Goal: Transaction & Acquisition: Purchase product/service

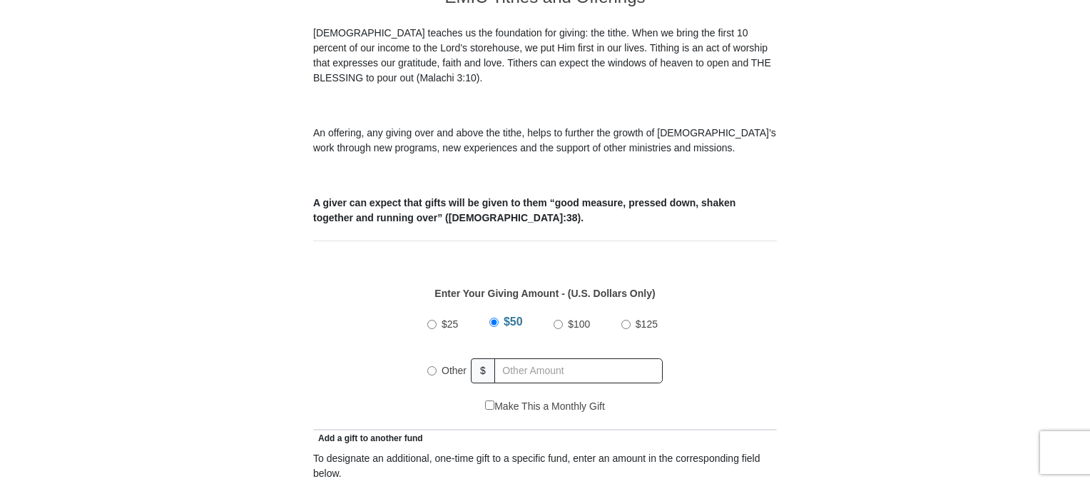
scroll to position [499, 0]
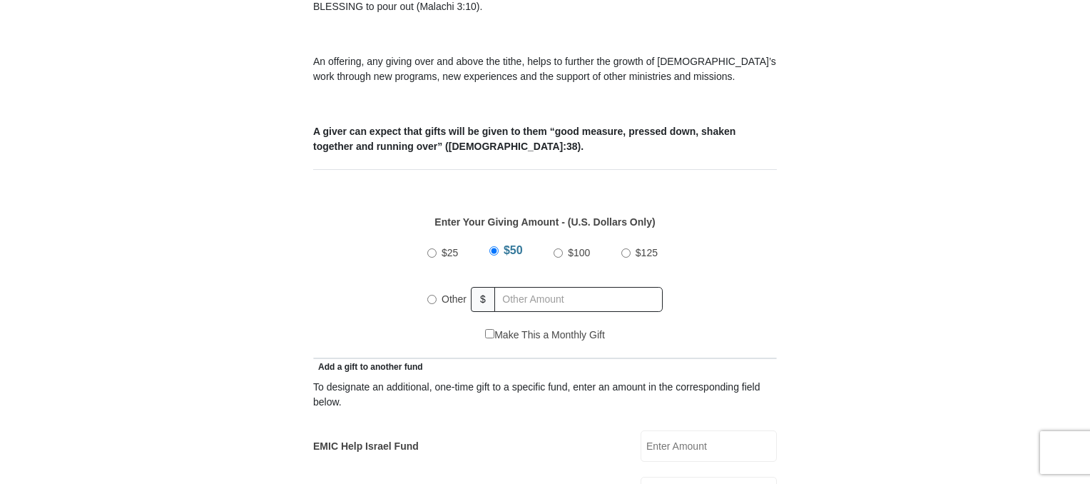
click at [433, 295] on input "Other" at bounding box center [431, 299] width 9 height 9
radio input "true"
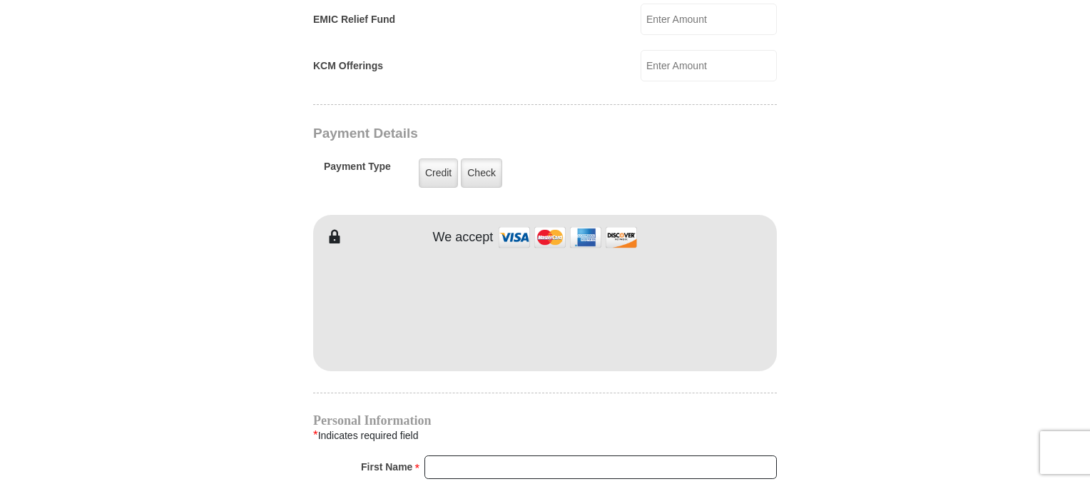
scroll to position [1070, 0]
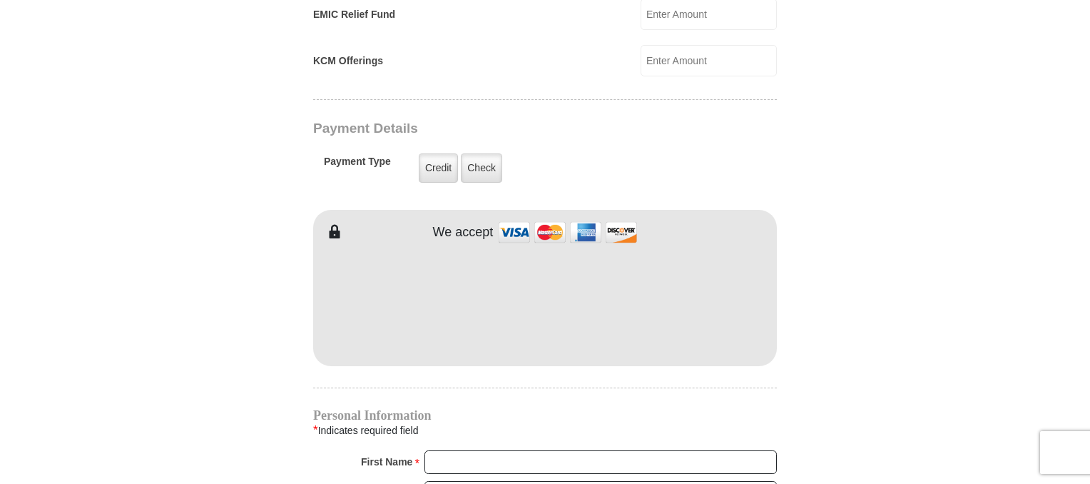
type input "1"
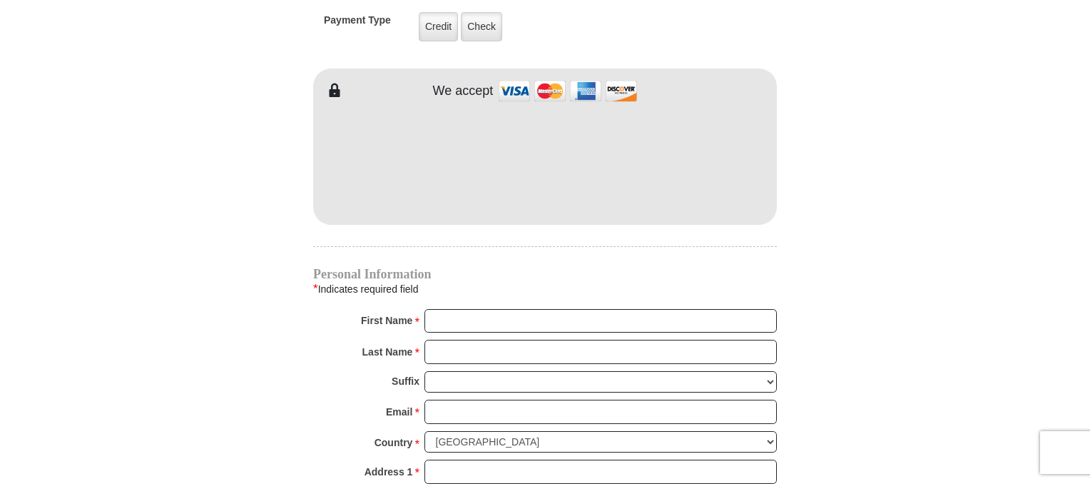
scroll to position [1212, 0]
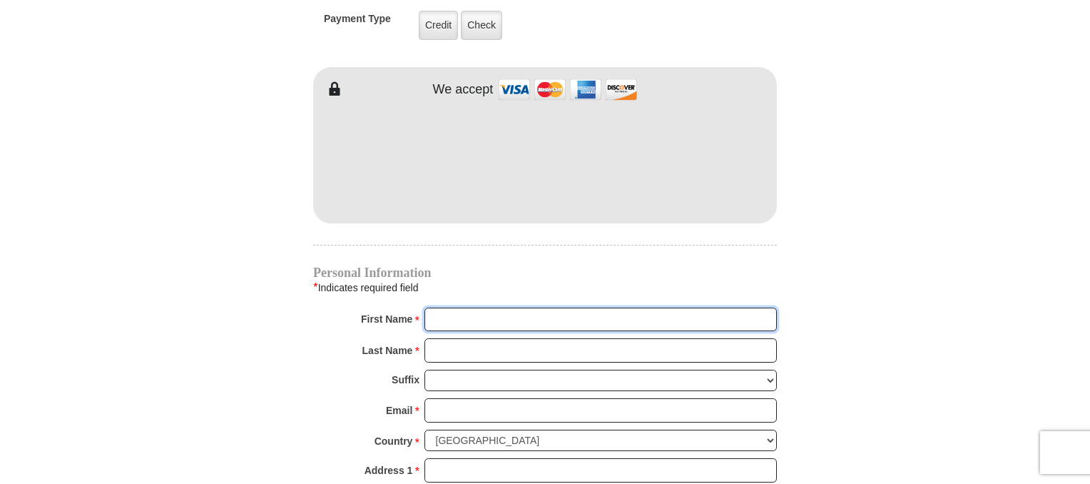
click at [500, 307] on input "First Name *" at bounding box center [600, 319] width 352 height 24
type input "[PERSON_NAME]"
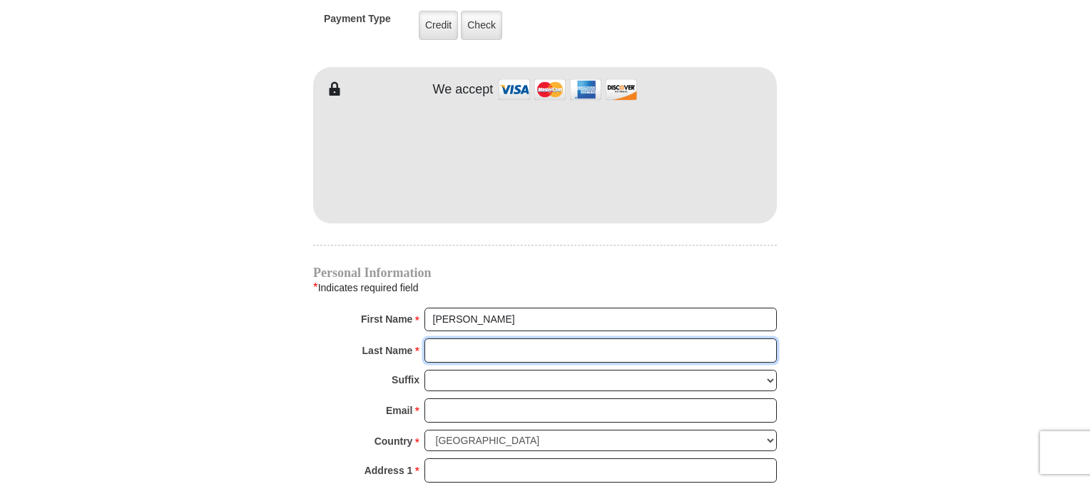
click at [489, 338] on input "Last Name *" at bounding box center [600, 350] width 352 height 24
type input "[PERSON_NAME]"
click at [494, 371] on div "Suffix [PERSON_NAME] I II III IV V VI" at bounding box center [545, 383] width 464 height 29
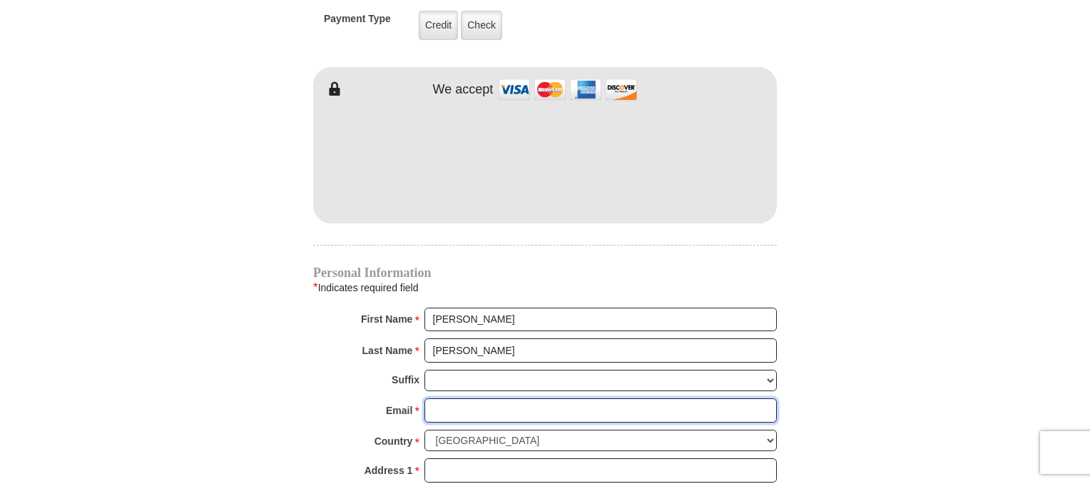
click at [494, 398] on input "Email *" at bounding box center [600, 410] width 352 height 24
type input "[EMAIL_ADDRESS][DOMAIN_NAME]"
click at [526, 433] on div "Country * [GEOGRAPHIC_DATA] [GEOGRAPHIC_DATA] [GEOGRAPHIC_DATA] [GEOGRAPHIC_DAT…" at bounding box center [545, 443] width 464 height 29
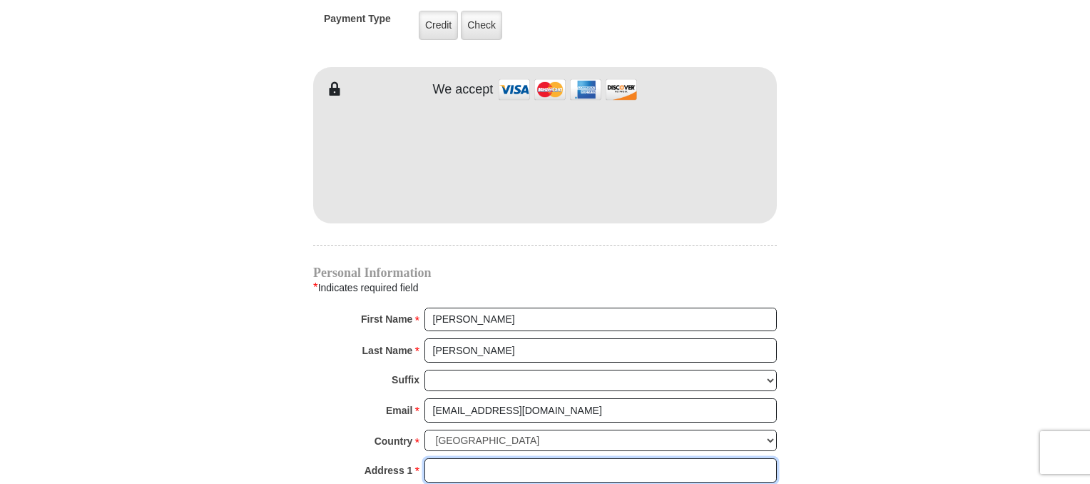
click at [536, 458] on input "Address 1 *" at bounding box center [600, 470] width 352 height 24
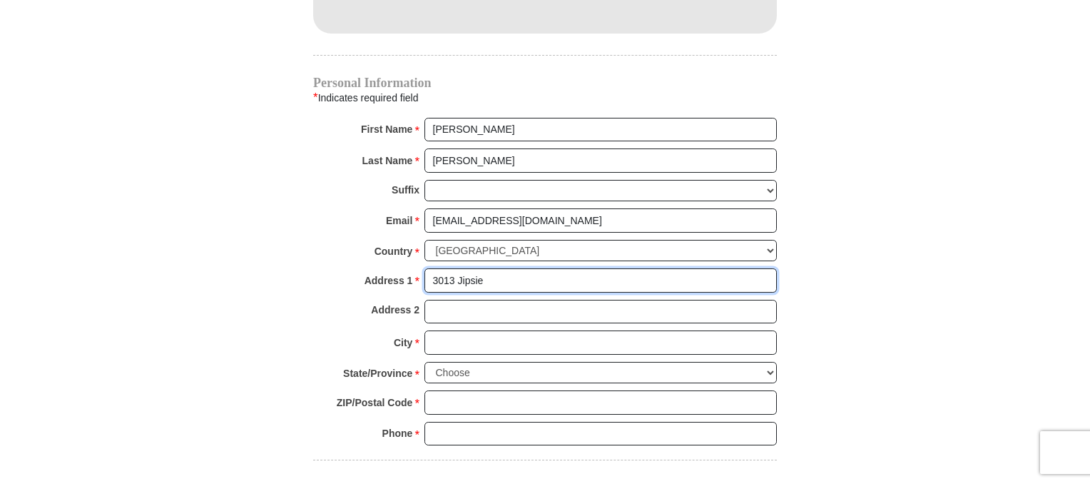
scroll to position [1426, 0]
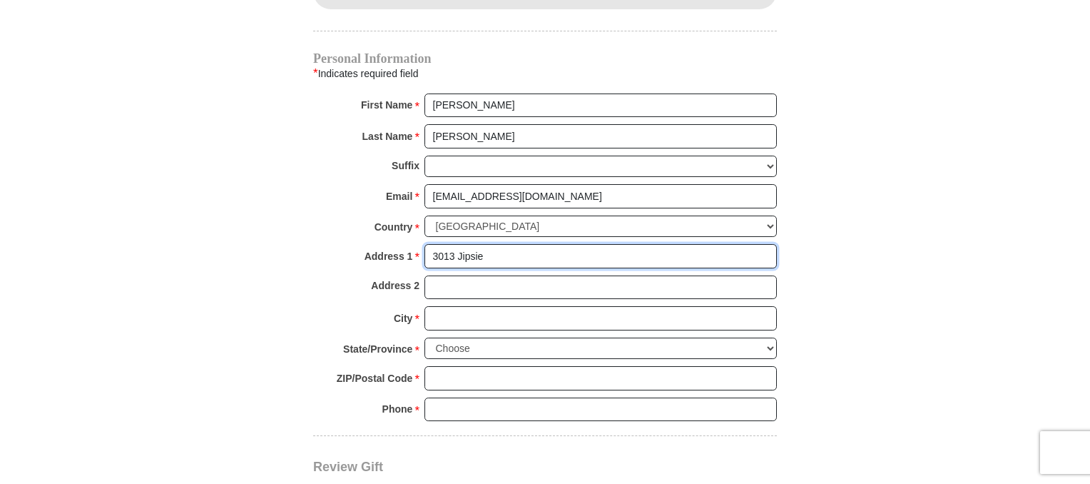
type input "3013 Jipsie"
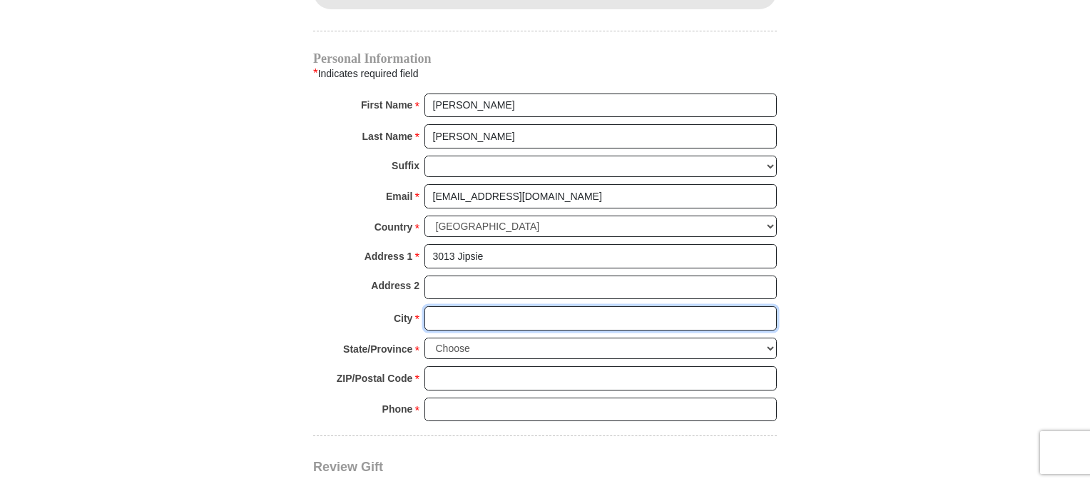
click at [457, 306] on input "City *" at bounding box center [600, 318] width 352 height 24
type input "[GEOGRAPHIC_DATA]"
click at [514, 337] on select "Choose [US_STATE] [US_STATE] [US_STATE] [US_STATE] [US_STATE] Armed Forces Amer…" at bounding box center [600, 348] width 352 height 22
select select "[GEOGRAPHIC_DATA]"
click at [424, 337] on select "Choose [US_STATE] [US_STATE] [US_STATE] [US_STATE] [US_STATE] Armed Forces Amer…" at bounding box center [600, 348] width 352 height 22
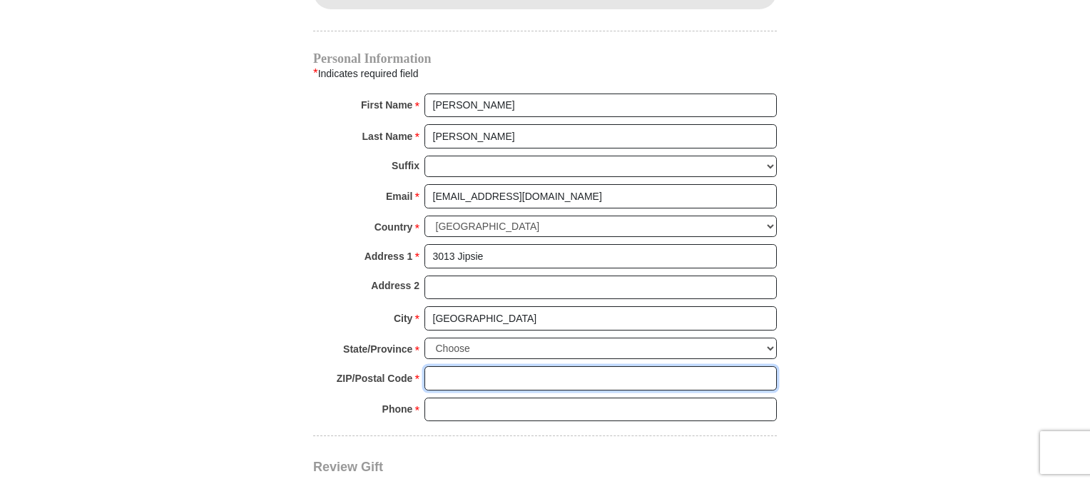
click at [485, 366] on input "ZIP/Postal Code *" at bounding box center [600, 378] width 352 height 24
type input "77051"
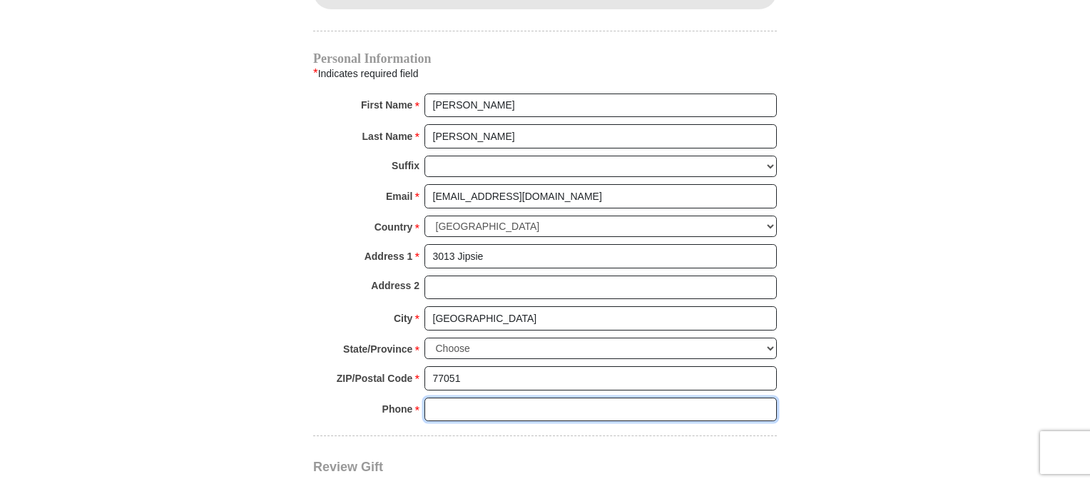
drag, startPoint x: 501, startPoint y: 384, endPoint x: 553, endPoint y: 352, distance: 61.2
click at [501, 397] on input "Phone * *" at bounding box center [600, 409] width 352 height 24
type input "2817288173"
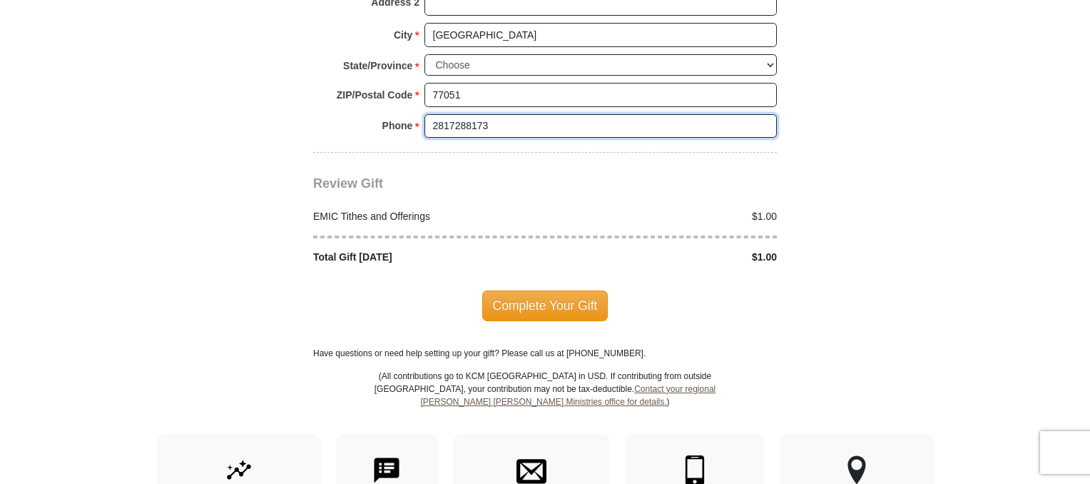
scroll to position [1712, 0]
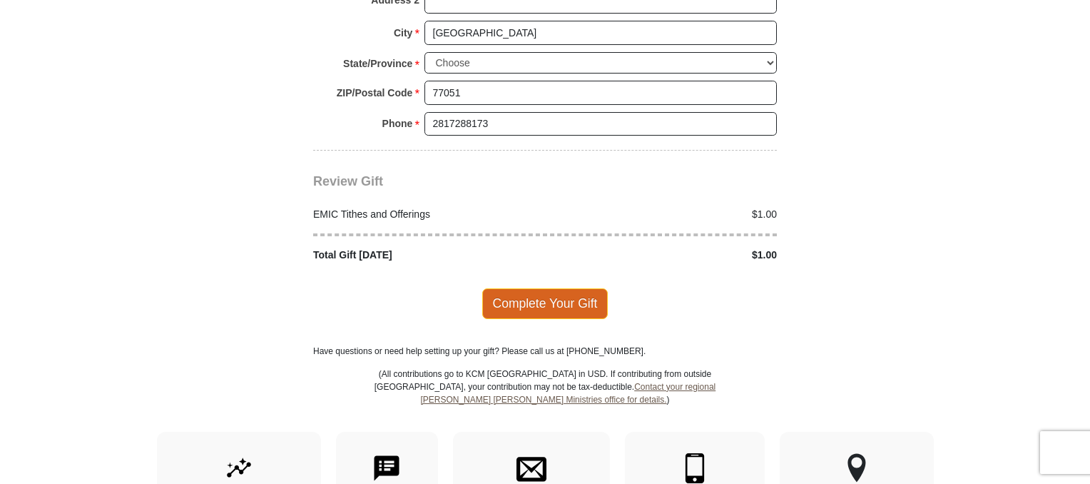
click at [562, 288] on span "Complete Your Gift" at bounding box center [545, 303] width 126 height 30
